Goal: Find specific page/section: Find specific page/section

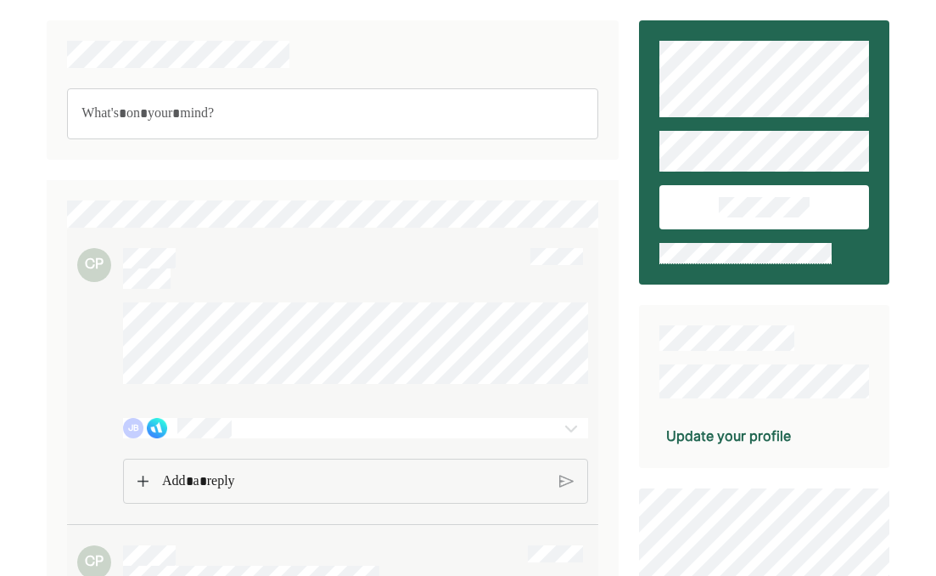
scroll to position [93, 0]
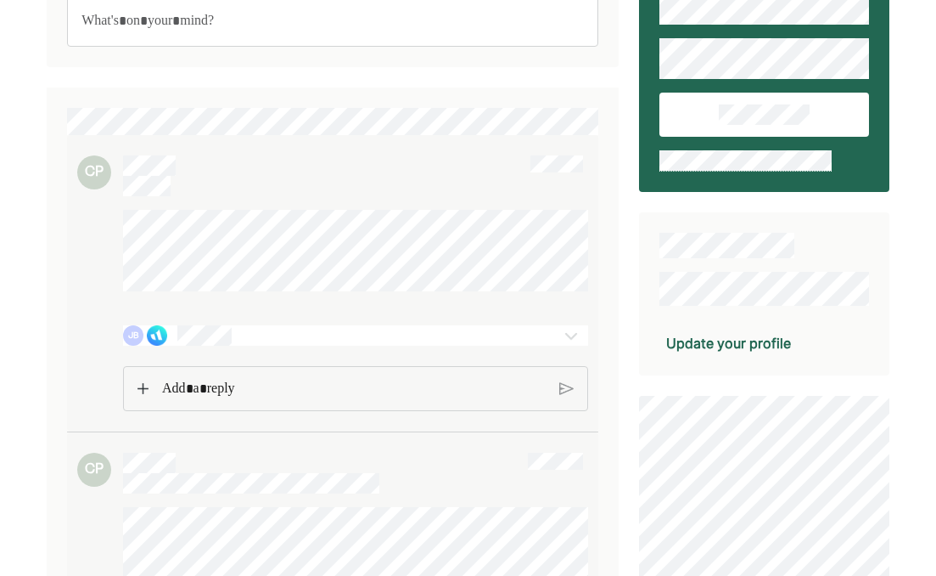
click at [228, 400] on p "Rich Text Editor. Editing area: main" at bounding box center [354, 389] width 384 height 22
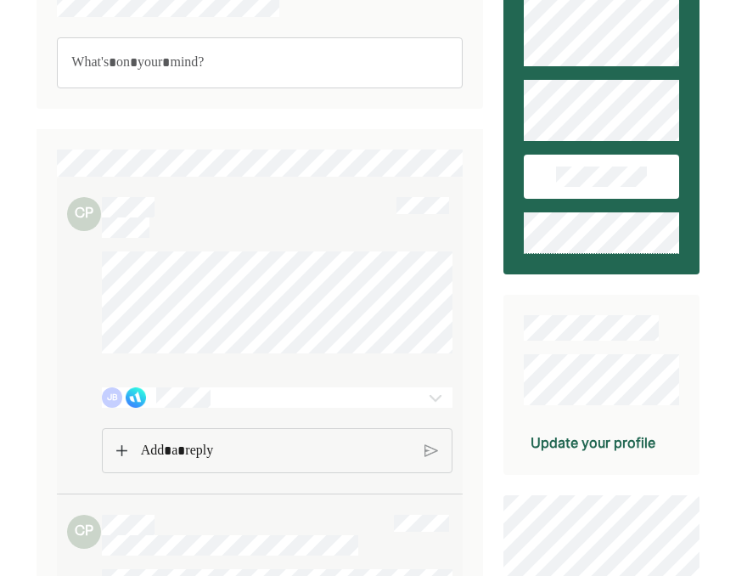
scroll to position [91, 0]
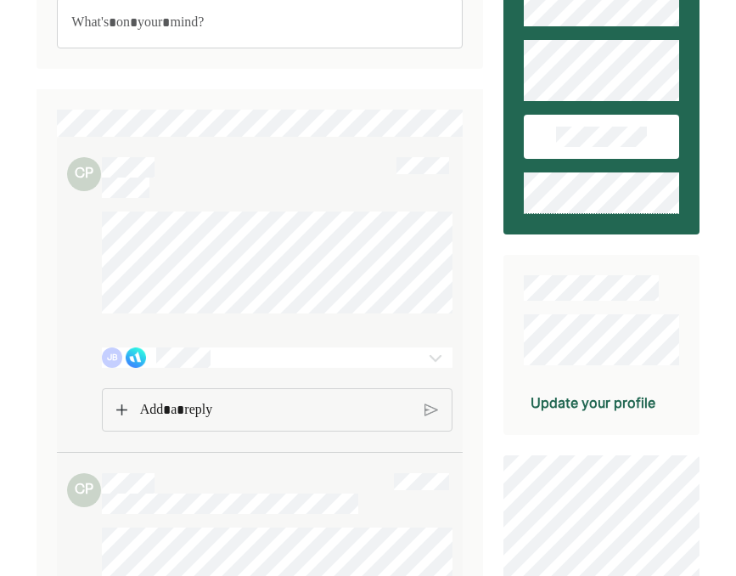
click at [188, 421] on p "Rich Text Editor. Editing area: main" at bounding box center [276, 410] width 273 height 22
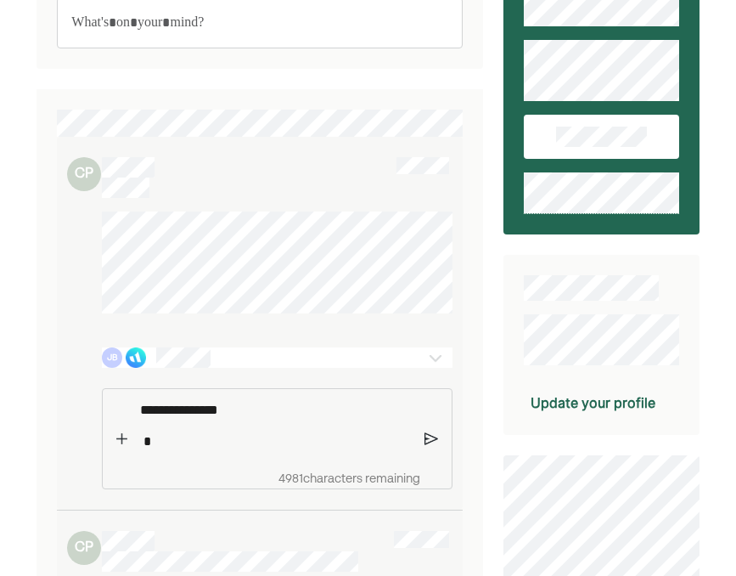
click at [429, 360] on img at bounding box center [435, 357] width 20 height 20
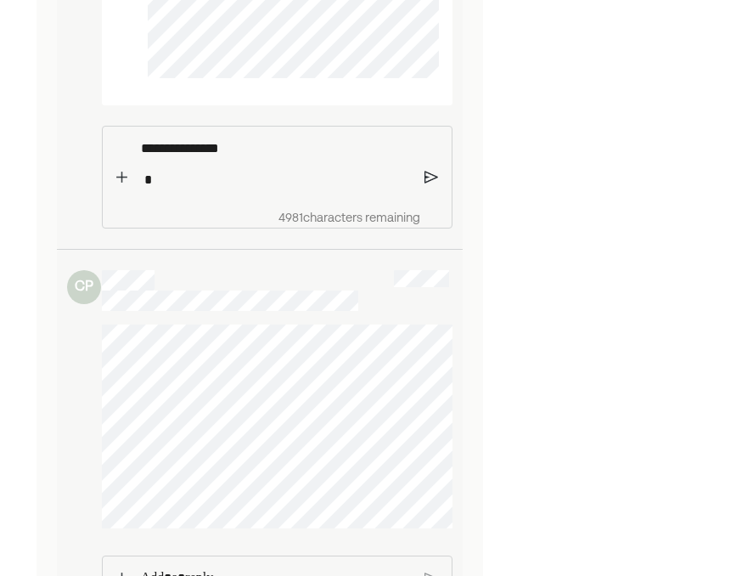
scroll to position [1346, 0]
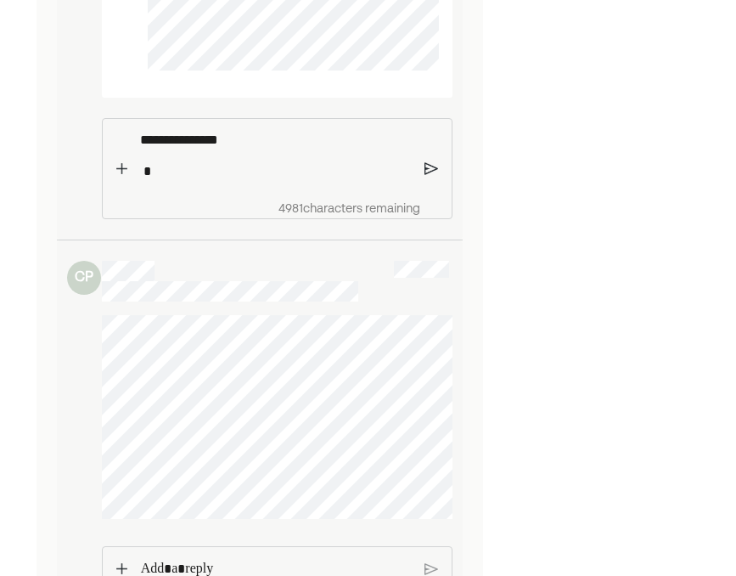
click at [192, 183] on p "Rich Text Editor. Editing area: main" at bounding box center [276, 171] width 273 height 22
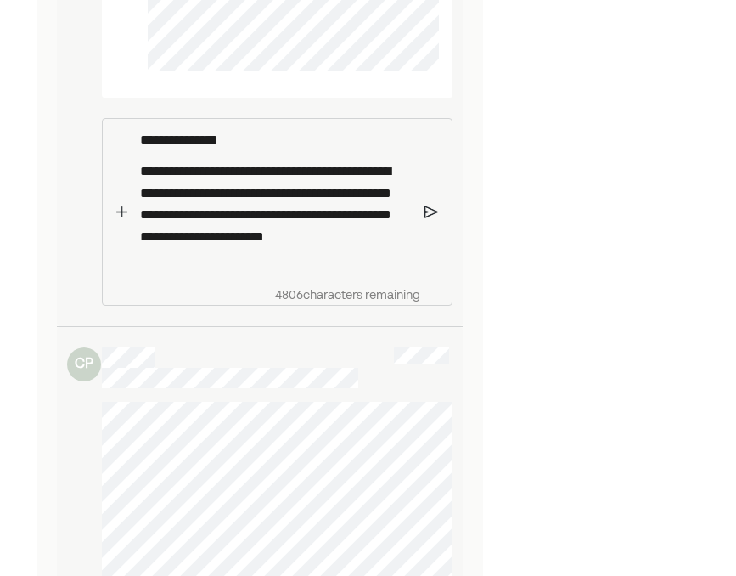
click at [427, 219] on img at bounding box center [431, 211] width 14 height 15
